Goal: Browse casually: Explore the website without a specific task or goal

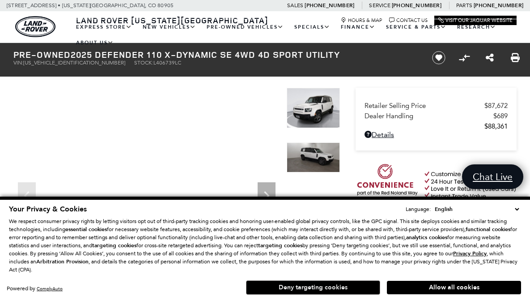
click at [305, 287] on button "Deny targeting cookies" at bounding box center [313, 287] width 134 height 14
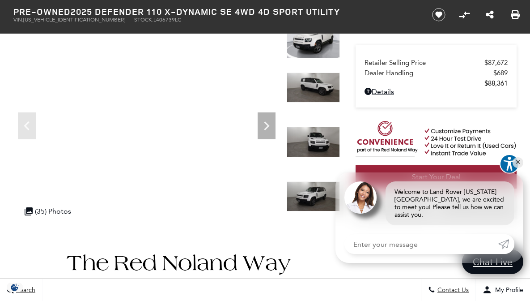
scroll to position [89, 0]
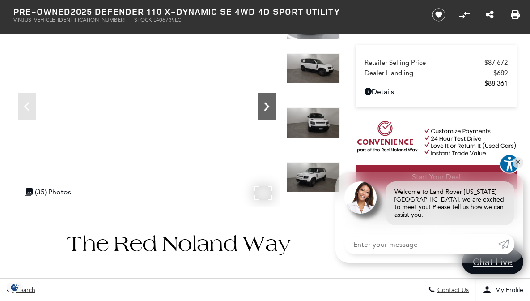
click at [275, 101] on icon "Next" at bounding box center [267, 107] width 18 height 18
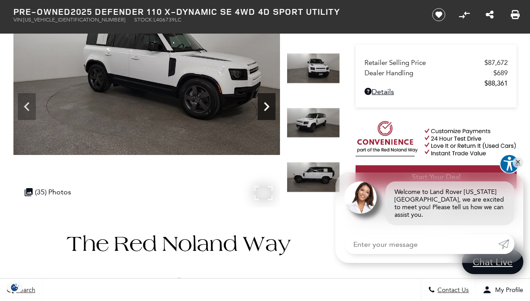
click at [275, 102] on icon "Next" at bounding box center [267, 107] width 18 height 18
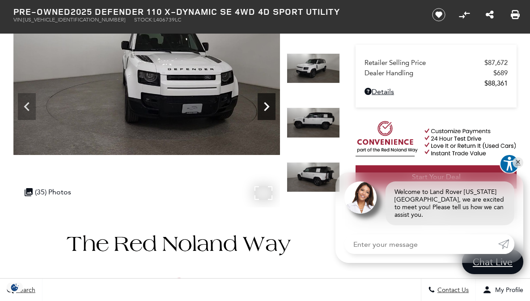
click at [275, 102] on icon "Next" at bounding box center [267, 107] width 18 height 18
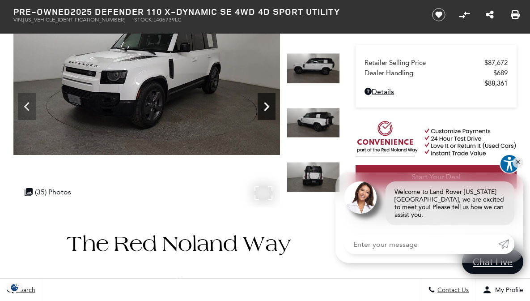
click at [275, 102] on icon "Next" at bounding box center [267, 107] width 18 height 18
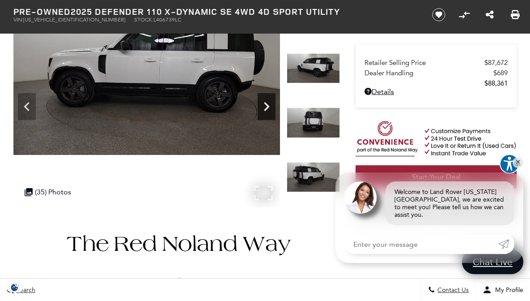
click at [275, 102] on icon "Next" at bounding box center [267, 107] width 18 height 18
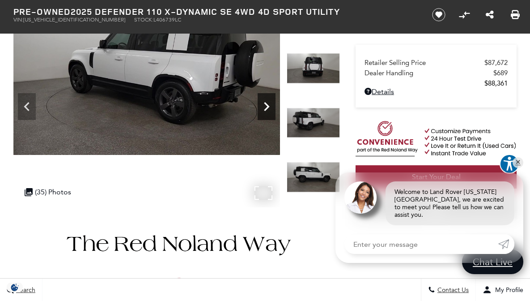
click at [275, 102] on icon "Next" at bounding box center [267, 107] width 18 height 18
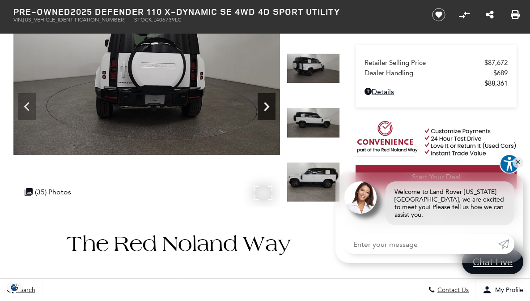
click at [276, 102] on icon "Next" at bounding box center [267, 107] width 18 height 18
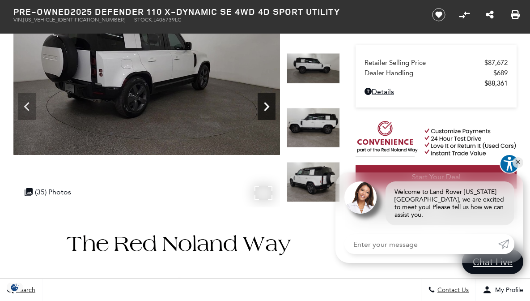
click at [276, 102] on icon "Next" at bounding box center [267, 107] width 18 height 18
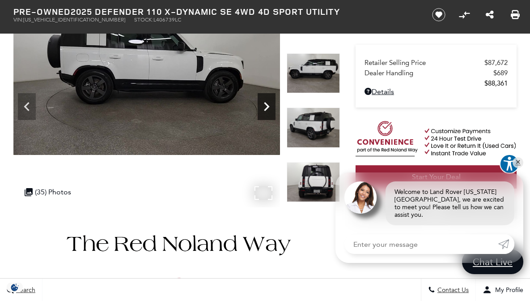
click at [276, 102] on icon "Next" at bounding box center [267, 107] width 18 height 18
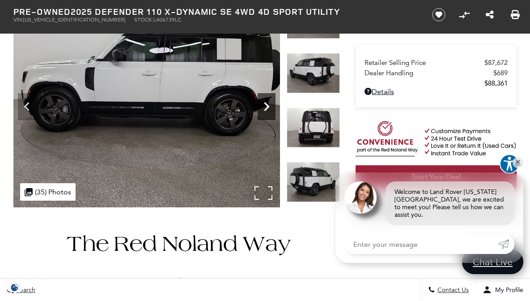
click at [276, 102] on icon "Next" at bounding box center [267, 107] width 18 height 18
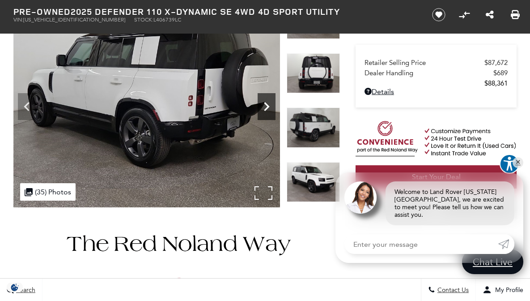
click at [276, 102] on icon "Next" at bounding box center [267, 107] width 18 height 18
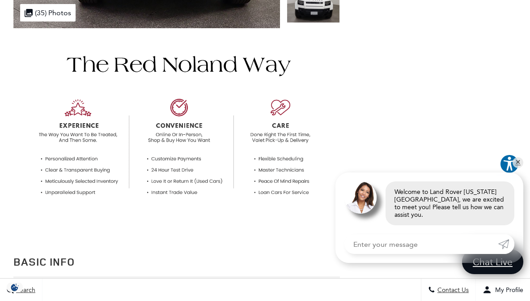
scroll to position [0, 0]
